Goal: Check status: Check status

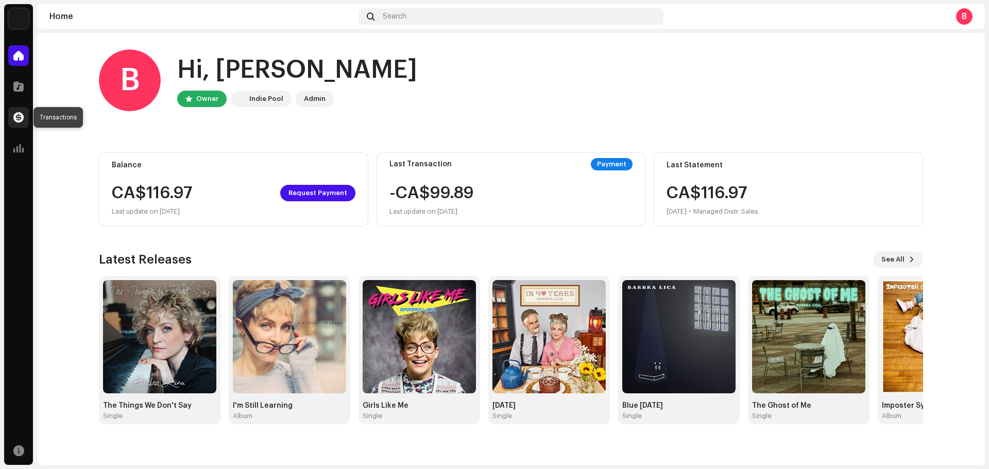
click at [18, 117] on span at bounding box center [18, 117] width 10 height 8
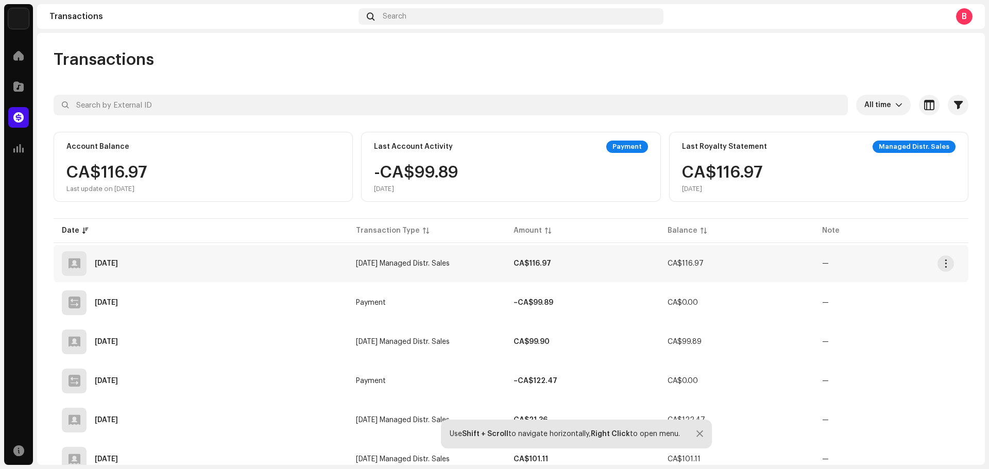
click at [184, 268] on div "[DATE]" at bounding box center [201, 263] width 278 height 25
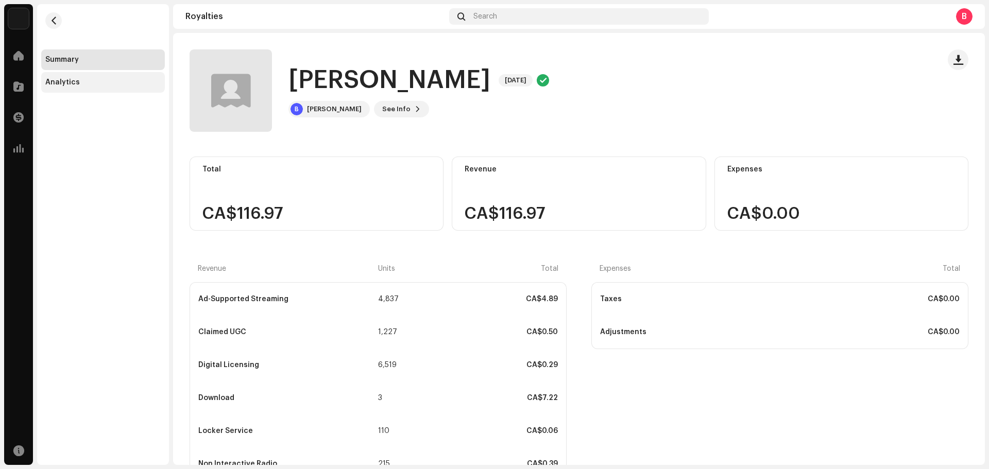
click at [72, 83] on div "Analytics" at bounding box center [62, 82] width 35 height 8
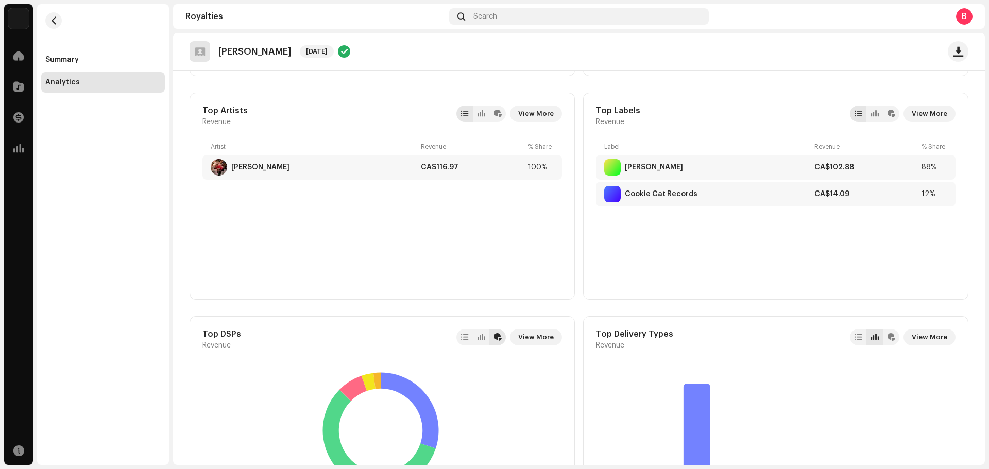
scroll to position [206, 0]
